Goal: Subscribe to service/newsletter

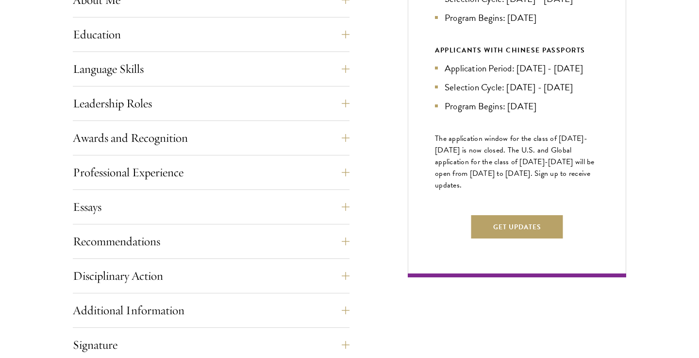
scroll to position [505, 0]
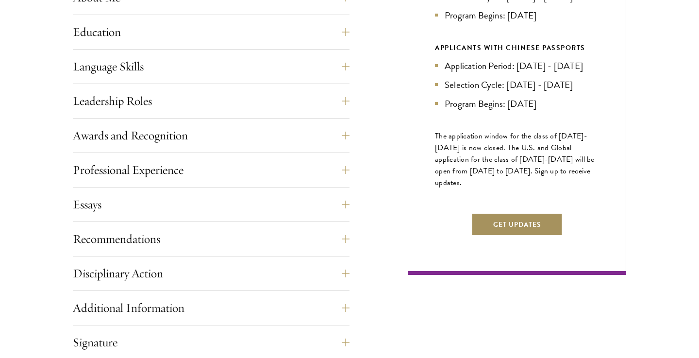
click at [485, 236] on button "Get Updates" at bounding box center [517, 223] width 92 height 23
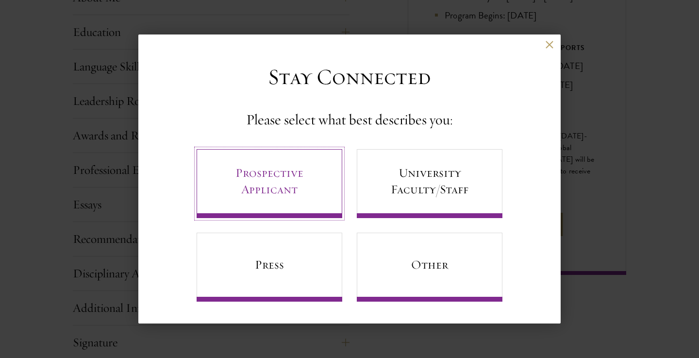
click at [318, 195] on link "Prospective Applicant" at bounding box center [269, 183] width 146 height 69
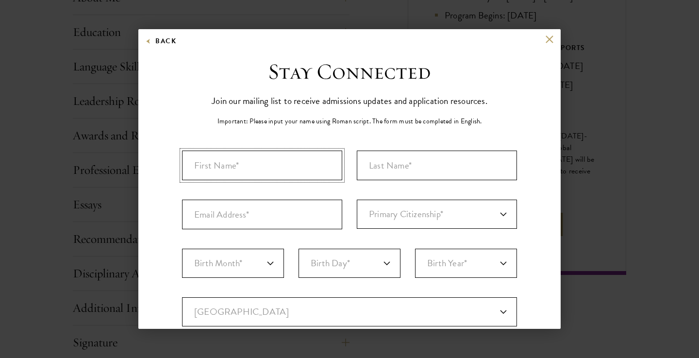
click at [317, 180] on input "First Name*" at bounding box center [262, 165] width 160 height 30
type input "Ayomide"
type input "Odeboh"
type input "aodeboh@gmail.com"
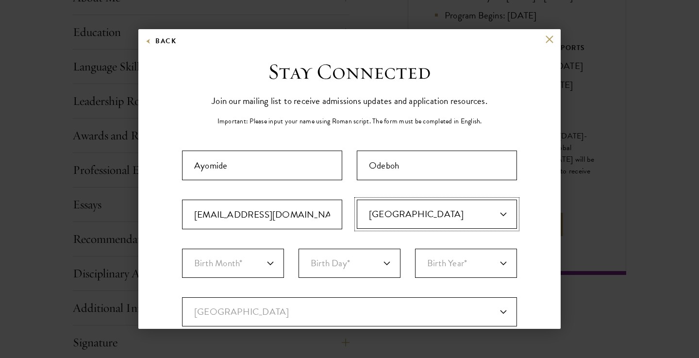
select select "US"
select select "05"
select select "19"
select select "1999"
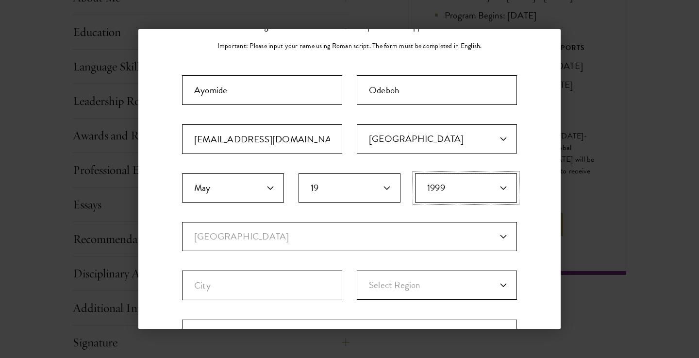
scroll to position [124, 0]
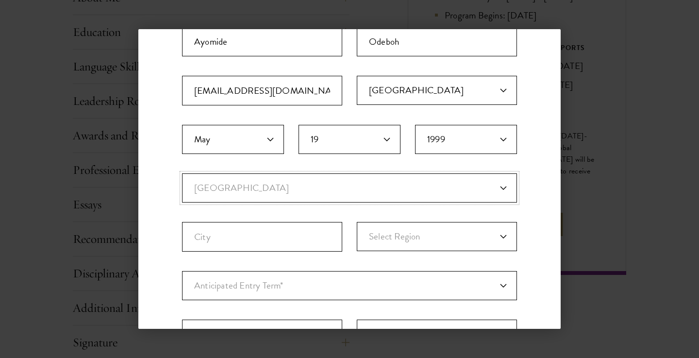
click at [309, 175] on select "Current Country Afghanistan Aland Islands Albania Algeria Andorra Angola Anguil…" at bounding box center [349, 187] width 335 height 29
select select "US"
select select
click at [246, 238] on input "City" at bounding box center [262, 237] width 160 height 30
type input "Riverdale"
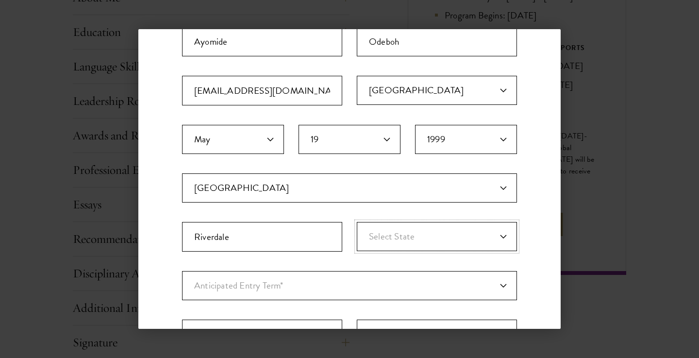
select select "GA"
select select "a6790467-ebe7-4045-a56a-66c1cae98076"
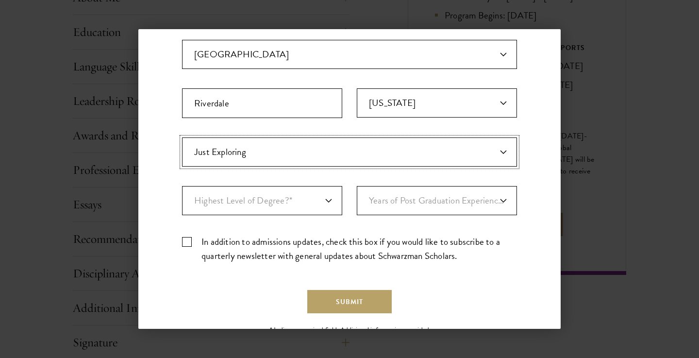
scroll to position [268, 0]
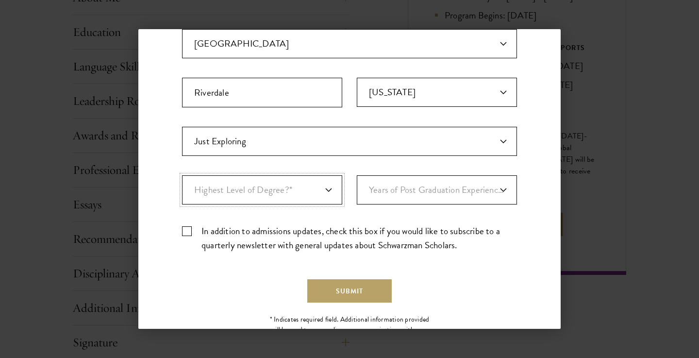
click at [258, 186] on select "Highest Level of Degree?* PHD Bachelor's Master's Current Undergraduate Student" at bounding box center [262, 189] width 160 height 29
select select "baef124f-e103-44b1-8ca6-5d0669438e44"
click at [383, 184] on select "Years of Post Graduation Experience?* 1 2 3 4 5 6 7 8 9 10" at bounding box center [437, 189] width 160 height 29
select select "3"
click at [278, 240] on label "In addition to admissions updates, check this box if you would like to subscrib…" at bounding box center [349, 238] width 335 height 28
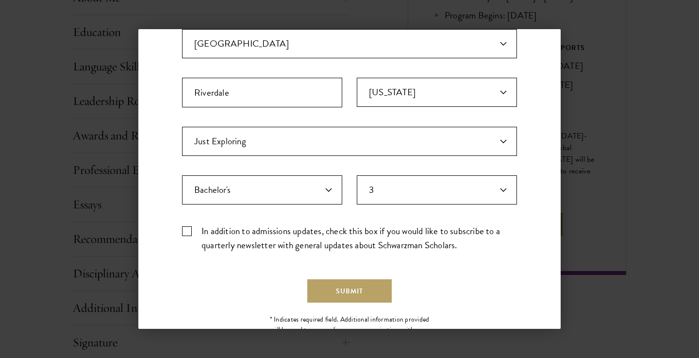
click at [278, 230] on input "In addition to admissions updates, check this box if you would like to subscrib…" at bounding box center [349, 227] width 335 height 6
checkbox input "true"
click at [336, 294] on button "Submit" at bounding box center [349, 290] width 84 height 23
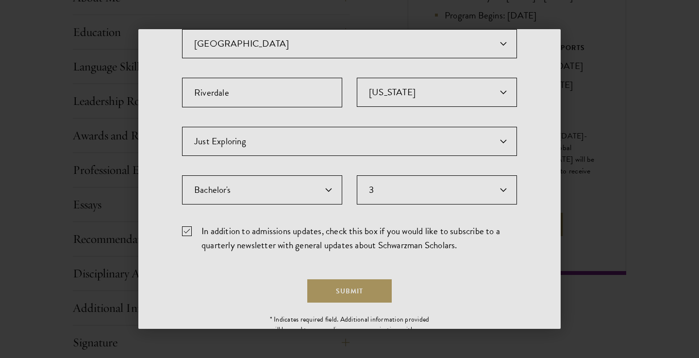
scroll to position [0, 0]
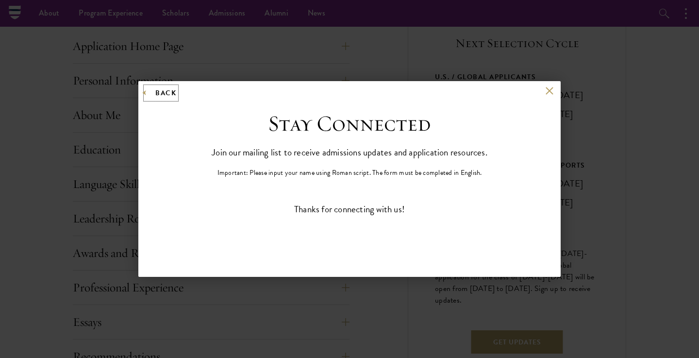
click at [163, 95] on button "Back" at bounding box center [161, 93] width 31 height 12
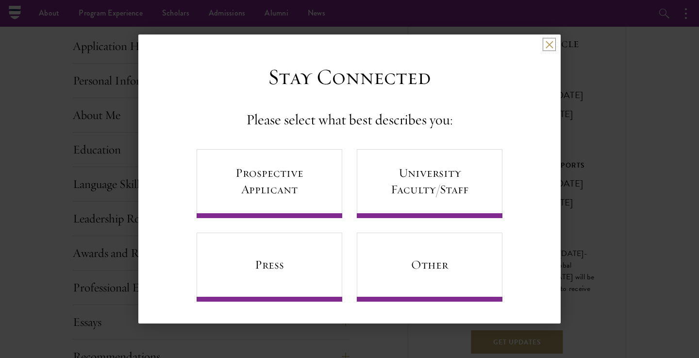
click at [547, 45] on button at bounding box center [549, 44] width 8 height 8
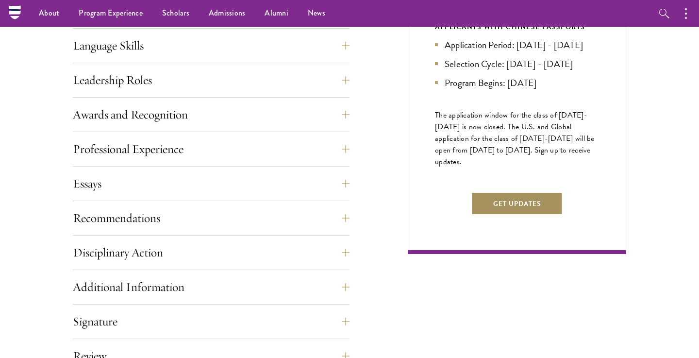
scroll to position [524, 0]
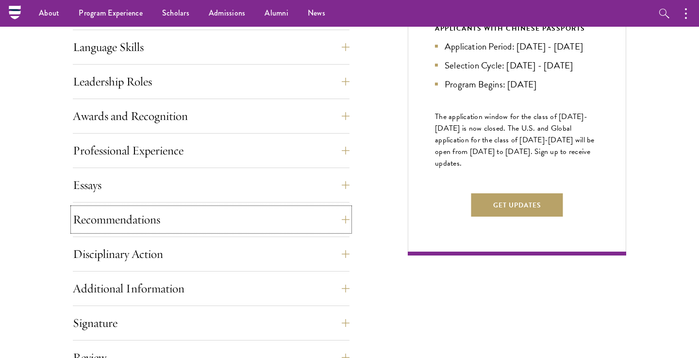
click at [338, 215] on button "Recommendations" at bounding box center [211, 219] width 277 height 23
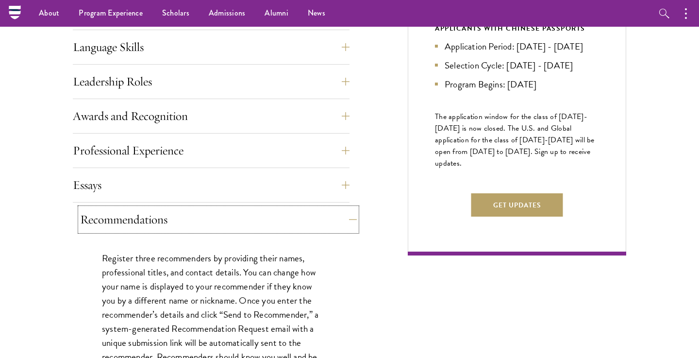
click at [338, 215] on button "Recommendations" at bounding box center [218, 219] width 277 height 23
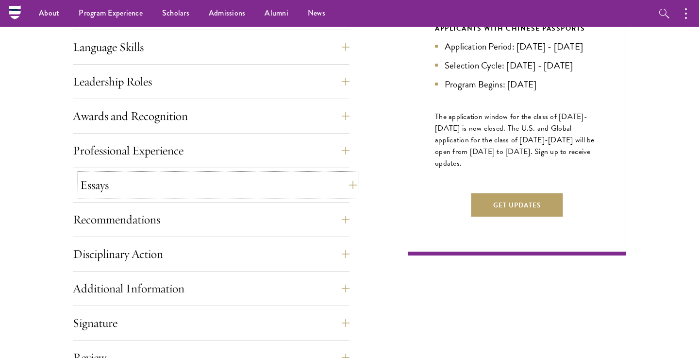
click at [349, 190] on button "Essays" at bounding box center [218, 184] width 277 height 23
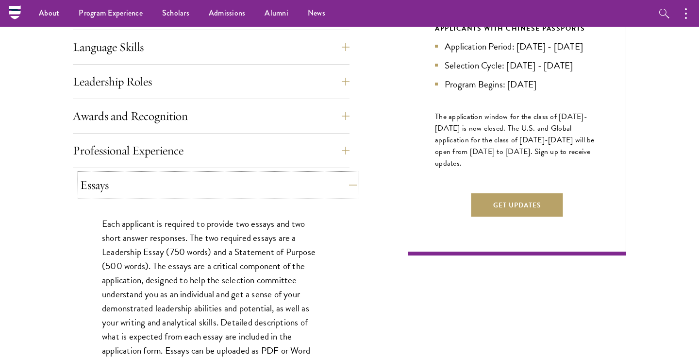
click at [349, 190] on button "Essays" at bounding box center [218, 184] width 277 height 23
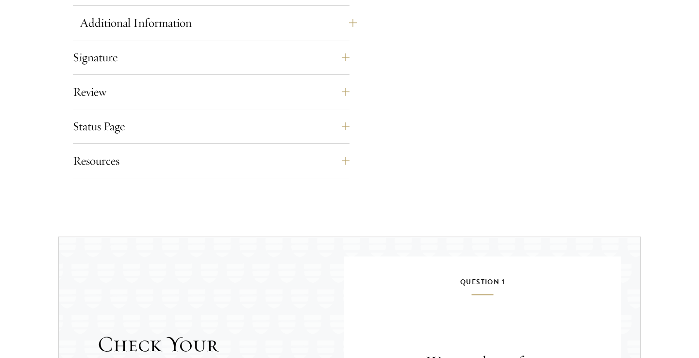
scroll to position [795, 0]
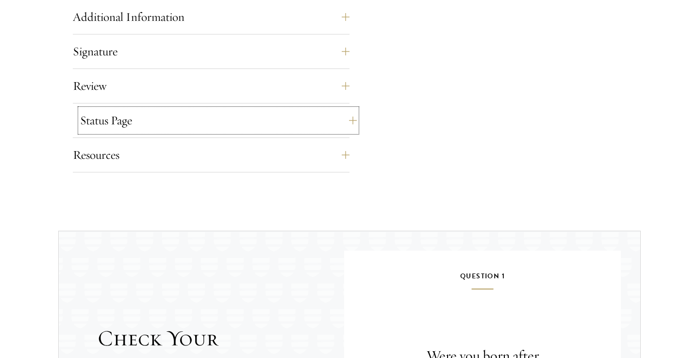
click at [345, 129] on button "Status Page" at bounding box center [218, 120] width 277 height 23
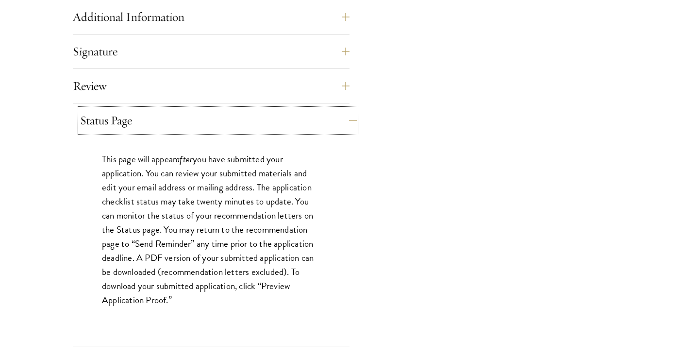
click at [344, 129] on button "Status Page" at bounding box center [218, 120] width 277 height 23
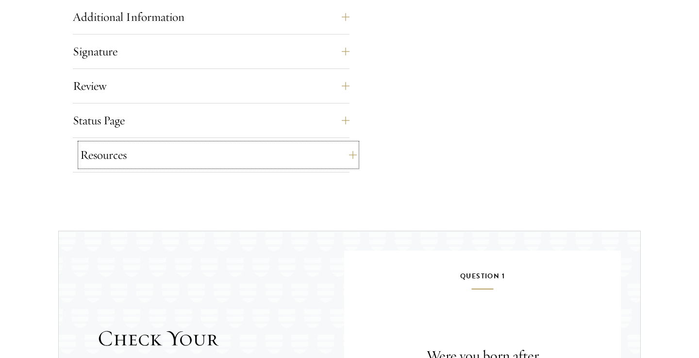
click at [329, 147] on button "Resources" at bounding box center [218, 154] width 277 height 23
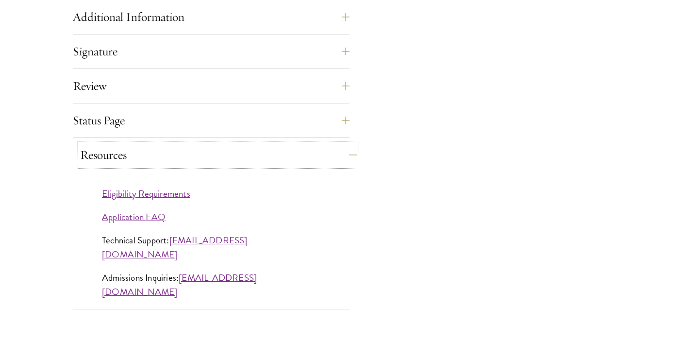
click at [329, 147] on button "Resources" at bounding box center [218, 154] width 277 height 23
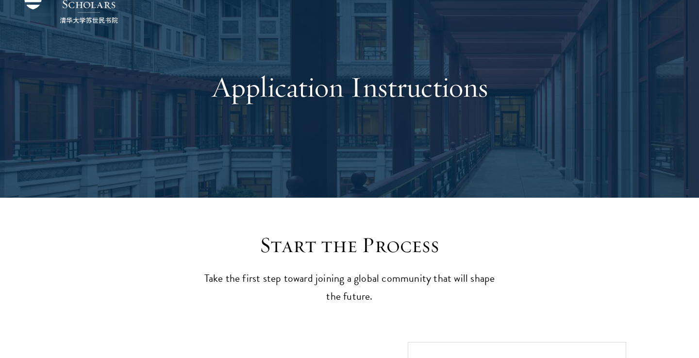
scroll to position [0, 0]
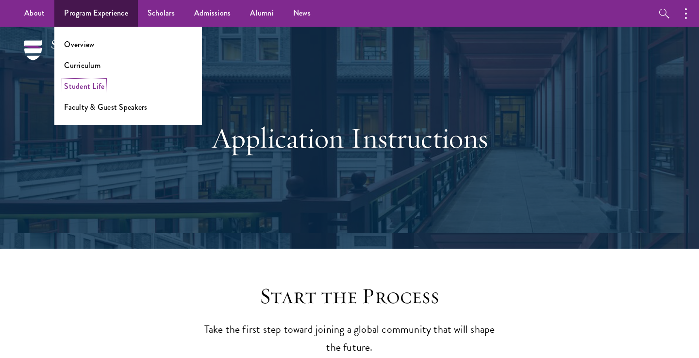
click at [90, 84] on link "Student Life" at bounding box center [84, 86] width 40 height 11
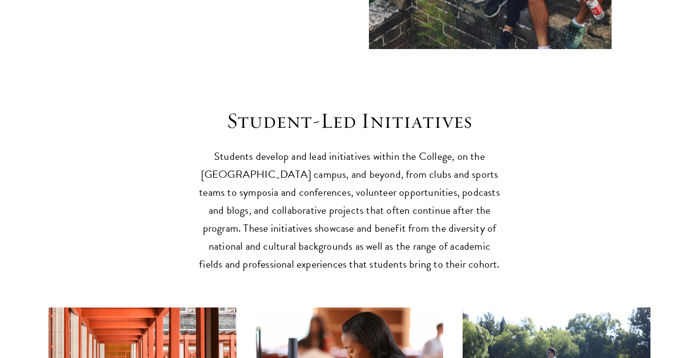
scroll to position [2272, 0]
